Goal: Task Accomplishment & Management: Manage account settings

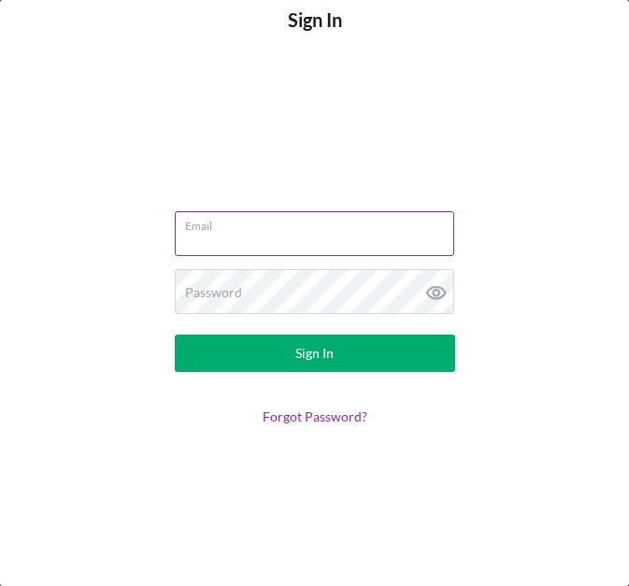
click at [283, 221] on label "Email" at bounding box center [319, 222] width 269 height 21
click at [283, 221] on input "Email" at bounding box center [315, 233] width 280 height 45
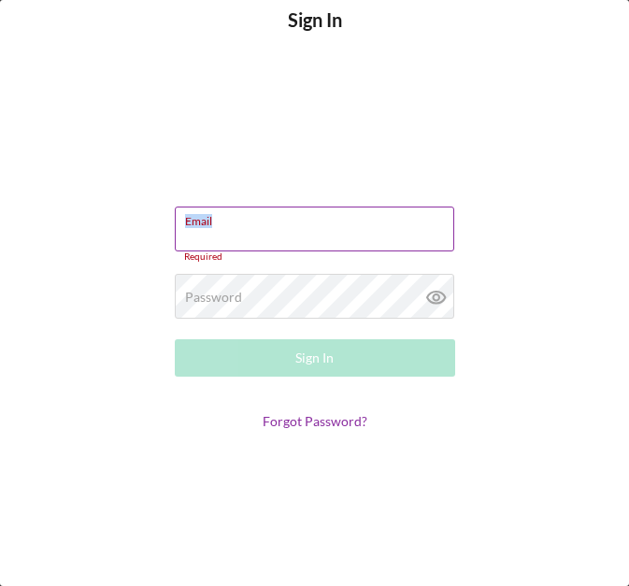
click at [283, 221] on div "Email Required" at bounding box center [315, 235] width 280 height 56
click at [327, 237] on input "Email" at bounding box center [315, 229] width 280 height 45
type input "f"
